Goal: Task Accomplishment & Management: Manage account settings

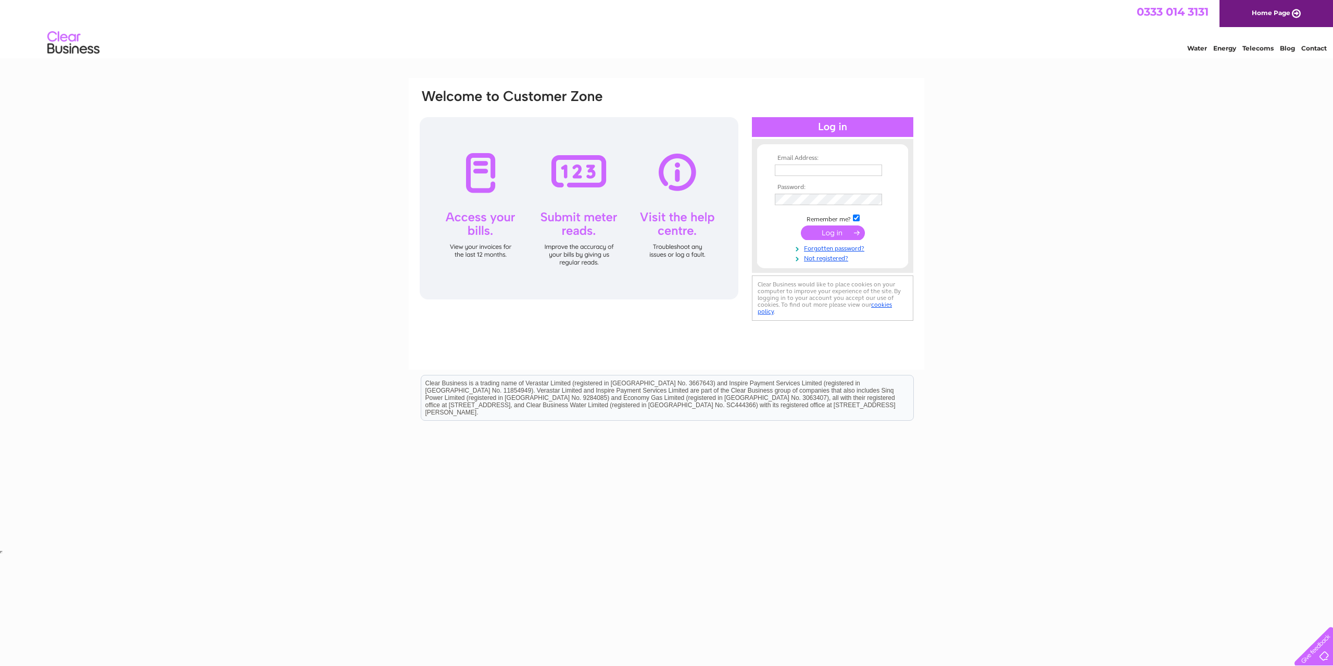
click at [0, 556] on nordpass-portal at bounding box center [0, 556] width 0 height 0
type input "shona@deeatkinson.net"
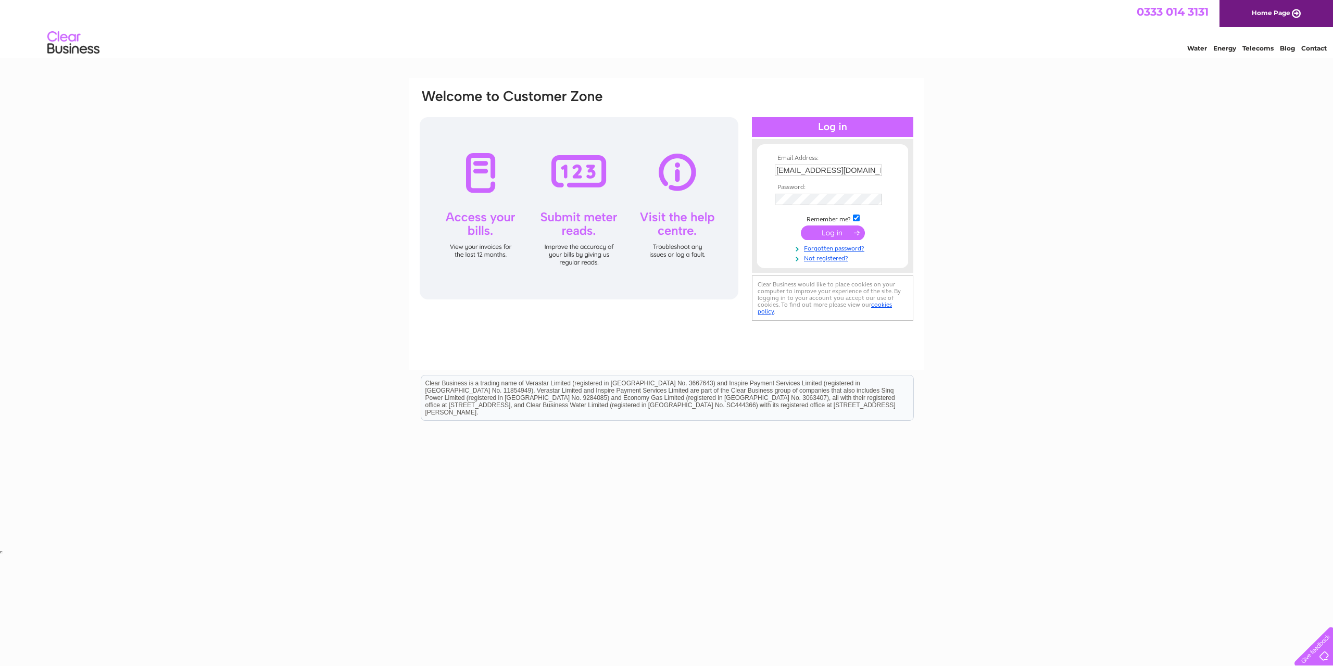
click at [847, 232] on input "submit" at bounding box center [833, 232] width 64 height 15
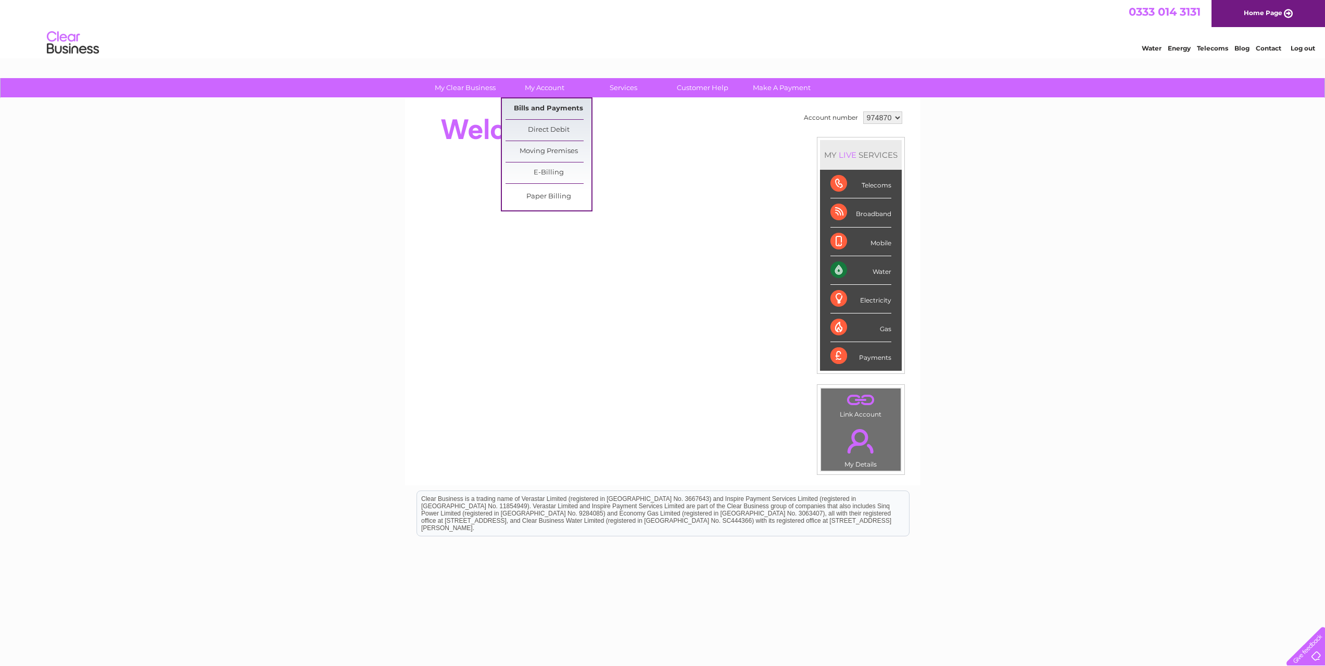
click at [544, 102] on link "Bills and Payments" at bounding box center [549, 108] width 86 height 21
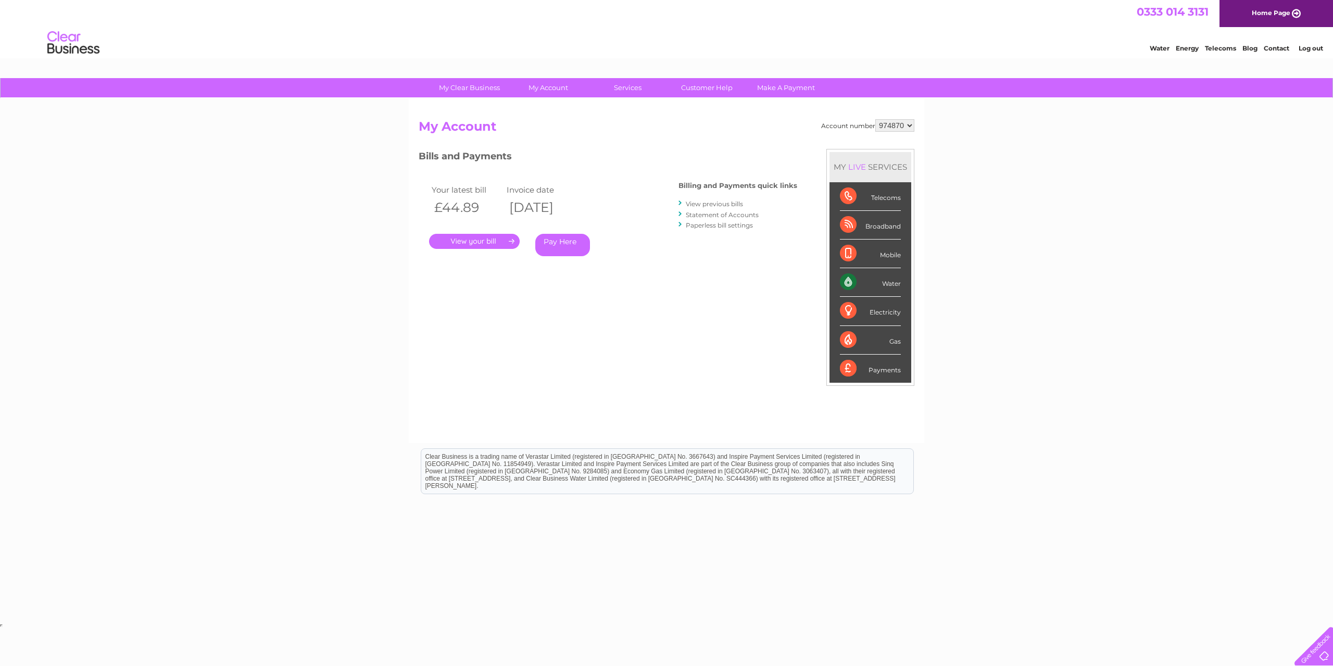
click at [469, 240] on link "." at bounding box center [474, 241] width 91 height 15
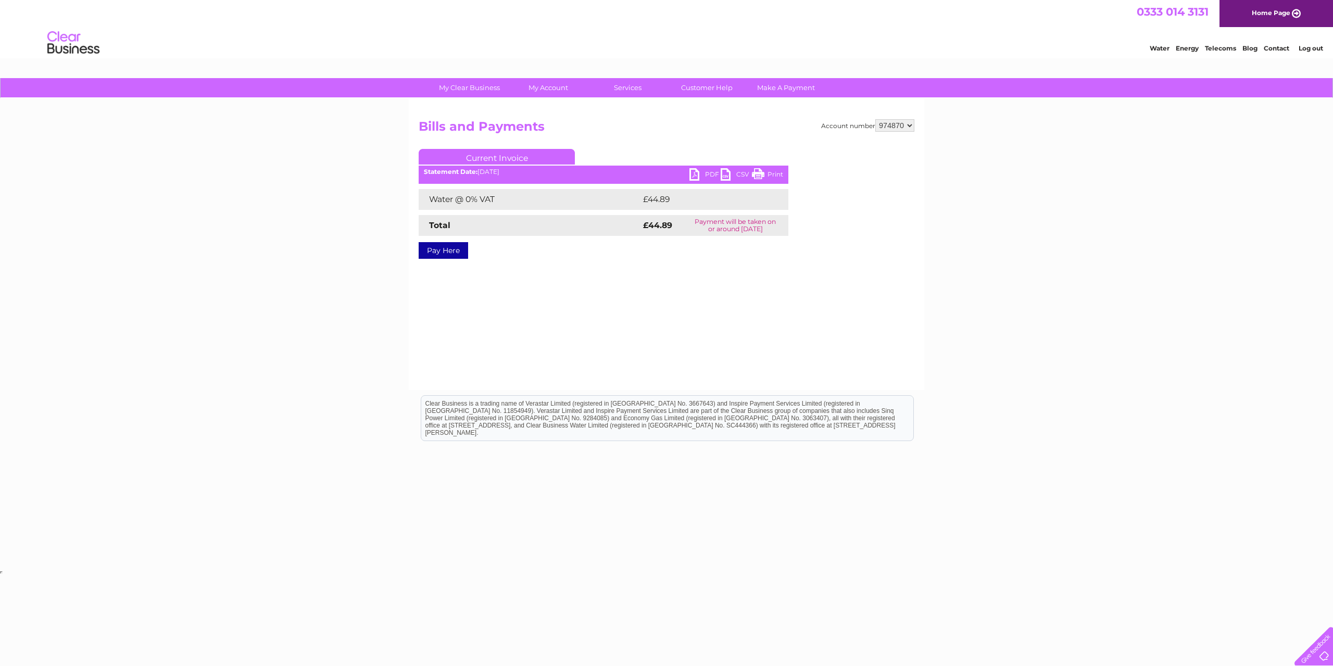
click at [704, 173] on link "PDF" at bounding box center [704, 175] width 31 height 15
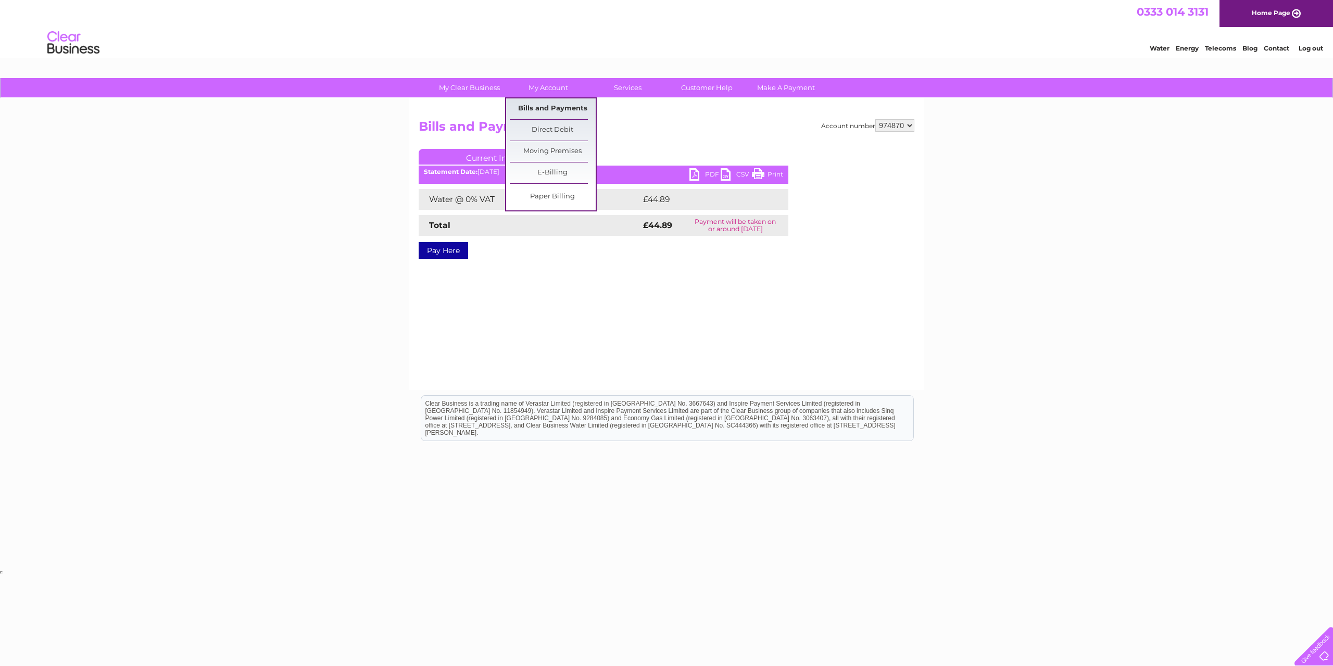
click at [534, 108] on link "Bills and Payments" at bounding box center [553, 108] width 86 height 21
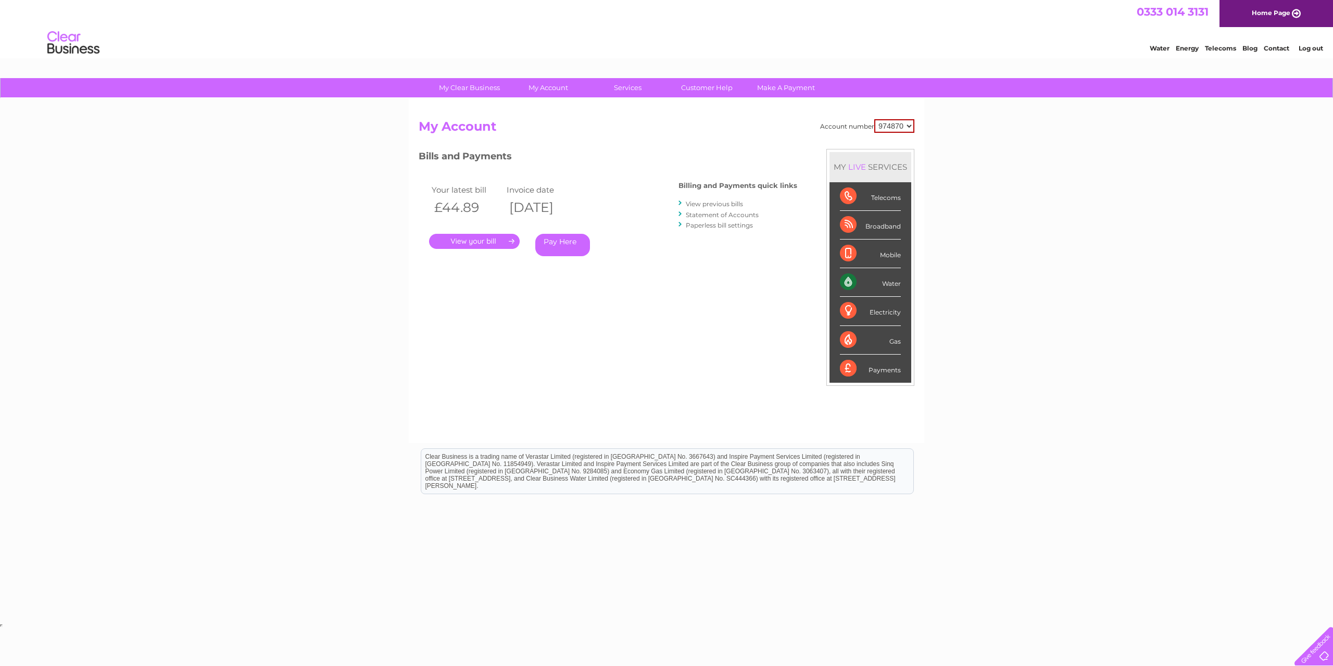
click at [909, 127] on select "974870 984122" at bounding box center [894, 126] width 40 height 14
select select "984122"
click at [874, 119] on select "974870 984122" at bounding box center [894, 126] width 40 height 14
click at [489, 242] on link "." at bounding box center [474, 241] width 91 height 15
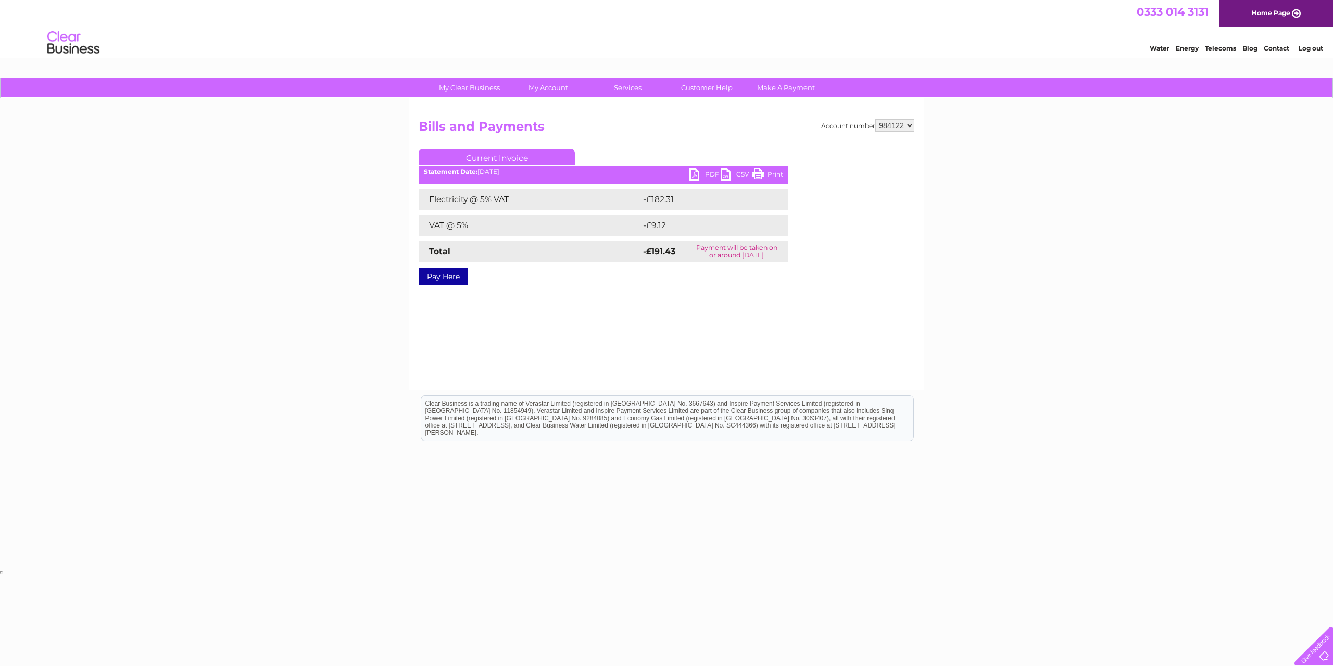
click at [710, 178] on link "PDF" at bounding box center [704, 175] width 31 height 15
click at [1283, 17] on link "Home Page" at bounding box center [1276, 13] width 114 height 27
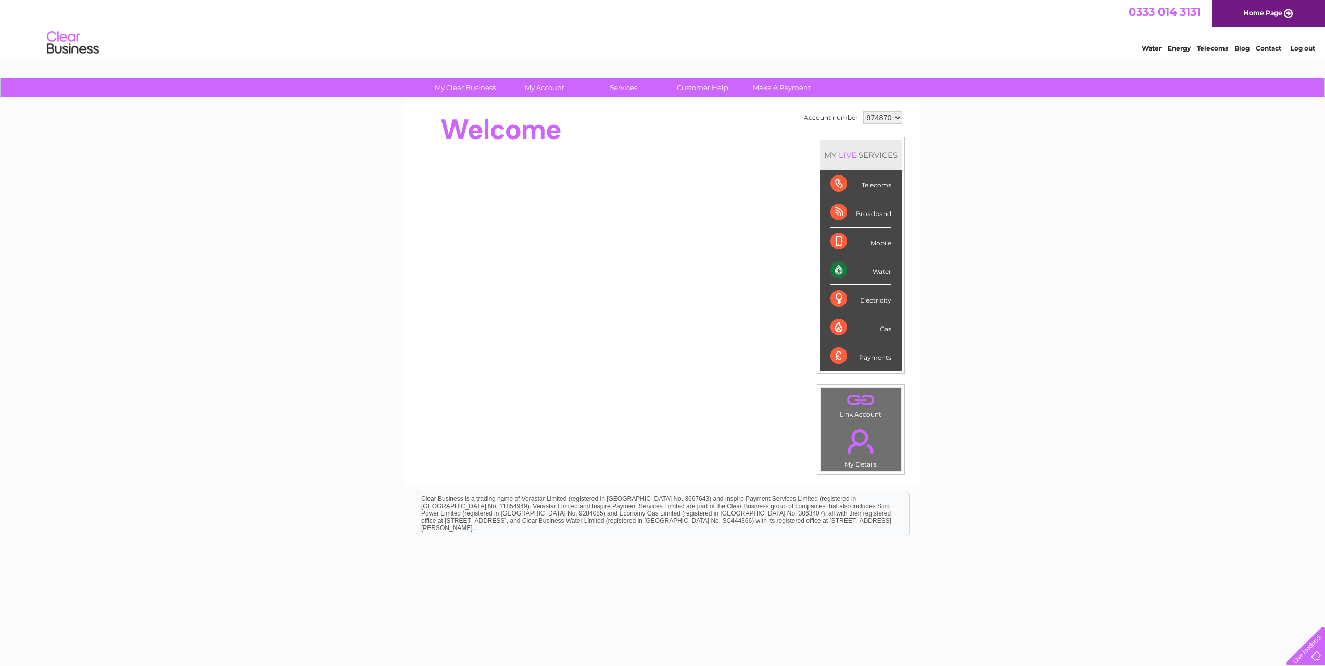
click at [1302, 51] on link "Log out" at bounding box center [1303, 48] width 24 height 8
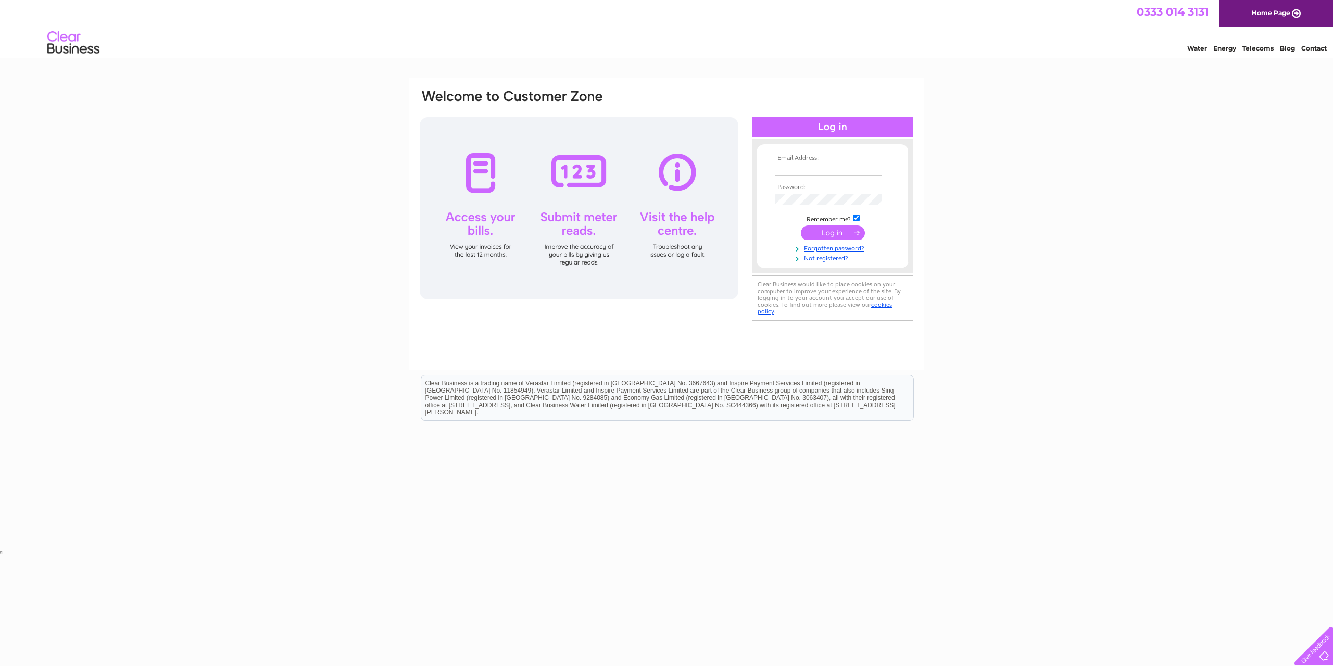
click at [0, 556] on nordpass-portal at bounding box center [0, 556] width 0 height 0
type input "[EMAIL_ADDRESS][DOMAIN_NAME]"
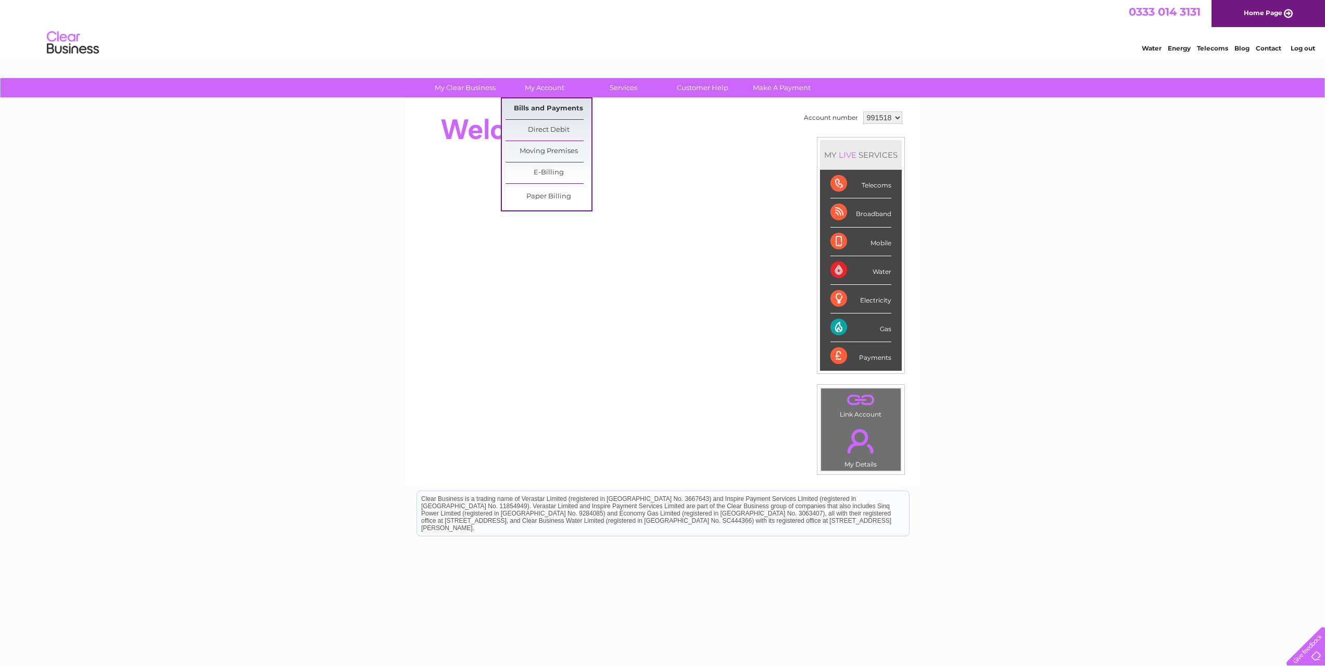
click at [526, 108] on link "Bills and Payments" at bounding box center [549, 108] width 86 height 21
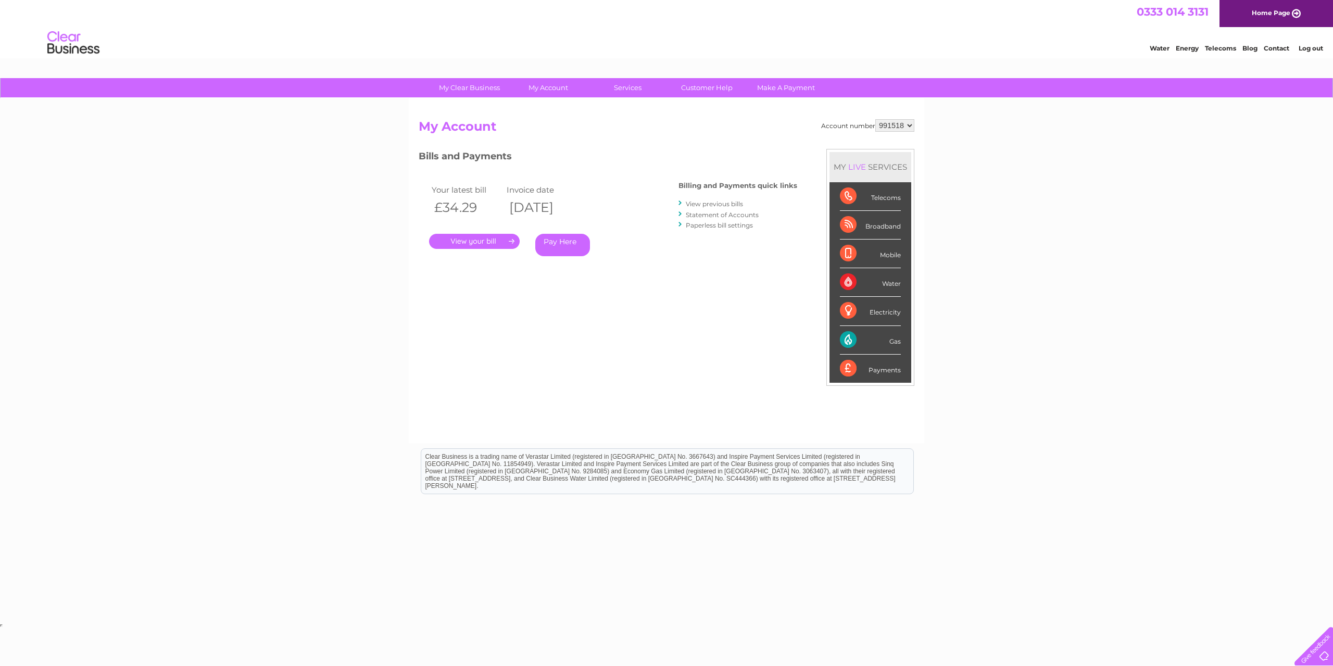
click at [472, 241] on link "." at bounding box center [474, 241] width 91 height 15
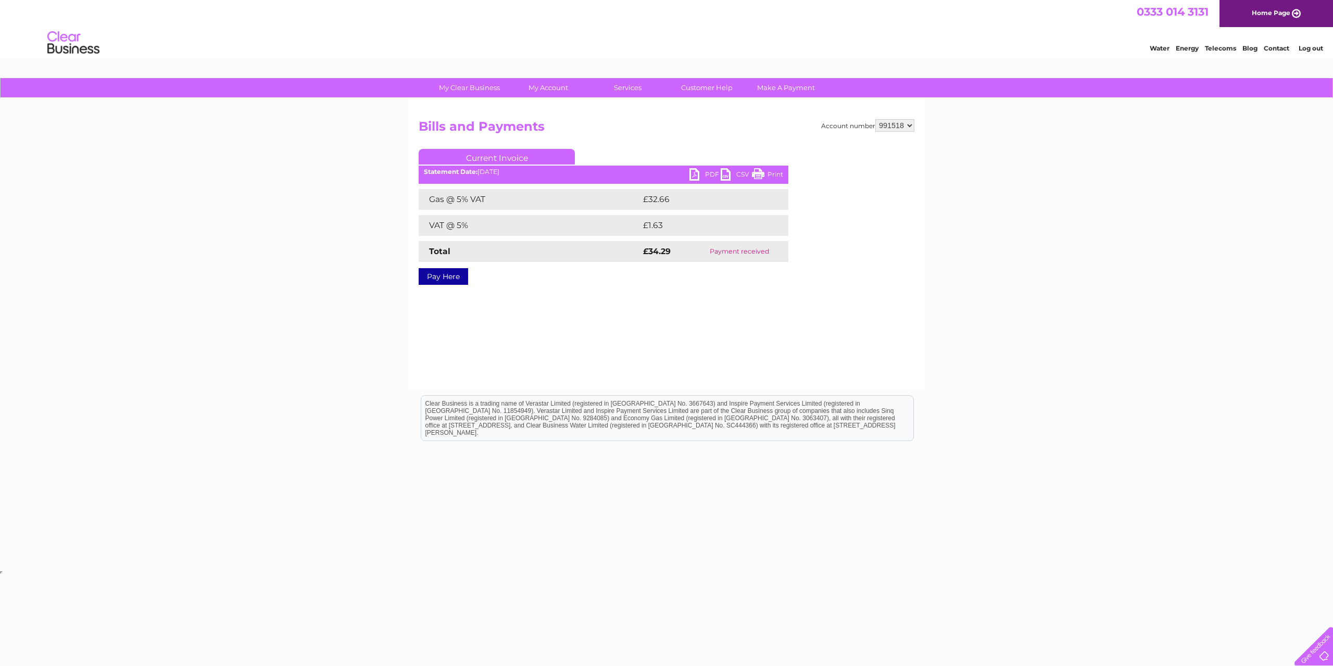
click at [708, 175] on link "PDF" at bounding box center [704, 175] width 31 height 15
click at [909, 124] on select "991518" at bounding box center [894, 125] width 39 height 12
click at [875, 119] on select "991518" at bounding box center [894, 125] width 39 height 12
click at [1309, 48] on link "Log out" at bounding box center [1311, 48] width 24 height 8
